Goal: Browse casually: Explore the website without a specific task or goal

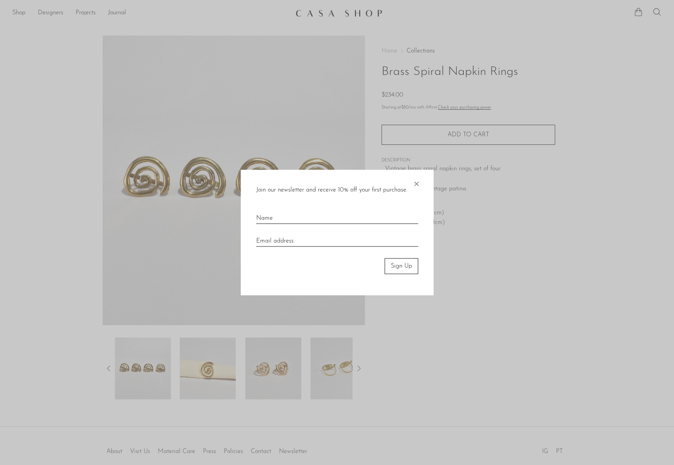
click at [420, 180] on div "Join our newsletter and receive 10% off your first purchase. × Sign Up" at bounding box center [337, 232] width 193 height 125
click at [413, 179] on span "×" at bounding box center [417, 182] width 8 height 25
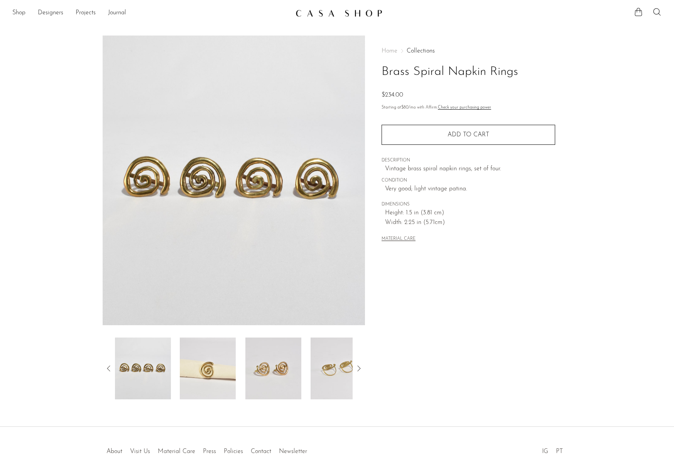
click at [200, 360] on img at bounding box center [208, 368] width 56 height 62
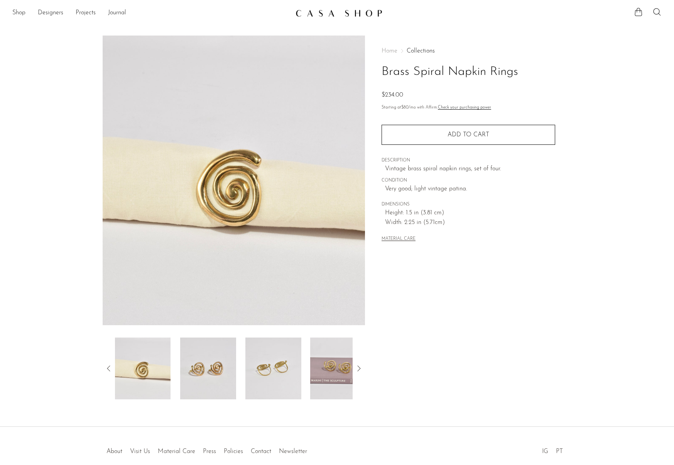
click at [211, 362] on img at bounding box center [208, 368] width 56 height 62
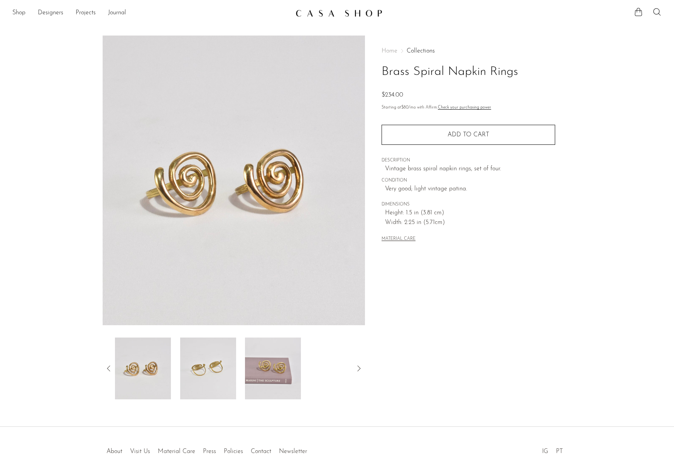
click at [211, 362] on img at bounding box center [208, 368] width 56 height 62
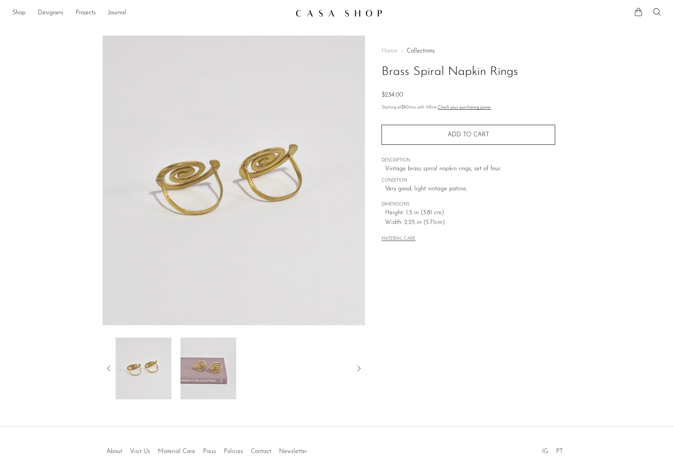
click at [211, 362] on img at bounding box center [209, 368] width 56 height 62
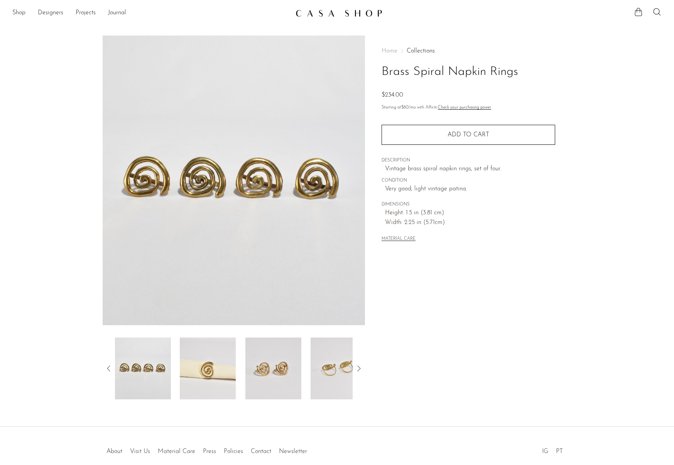
click at [222, 356] on img at bounding box center [208, 368] width 56 height 62
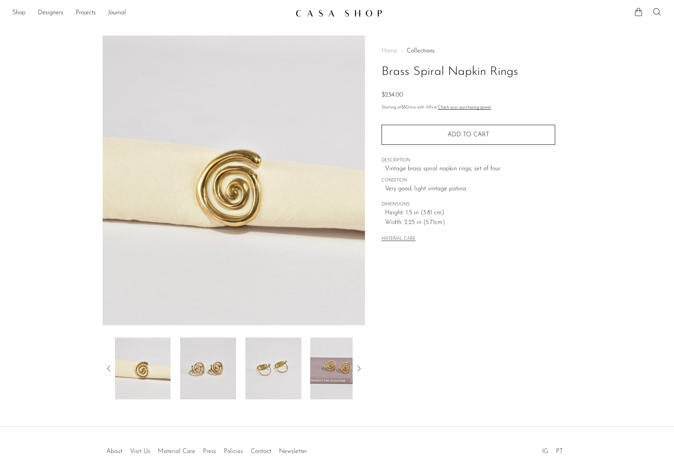
click at [323, 364] on img at bounding box center [339, 368] width 56 height 62
